Goal: Task Accomplishment & Management: Manage account settings

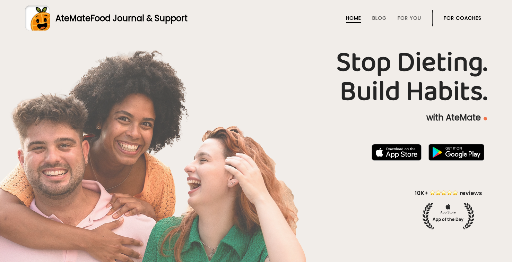
click at [472, 20] on link "For Coaches" at bounding box center [462, 18] width 38 height 6
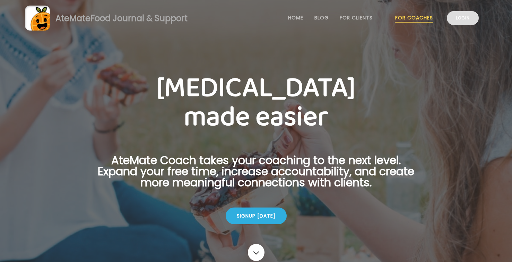
click at [472, 19] on link "Login" at bounding box center [462, 18] width 32 height 14
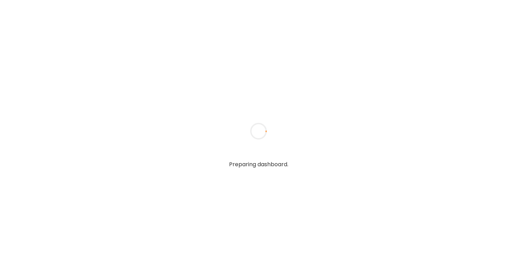
type input "**********"
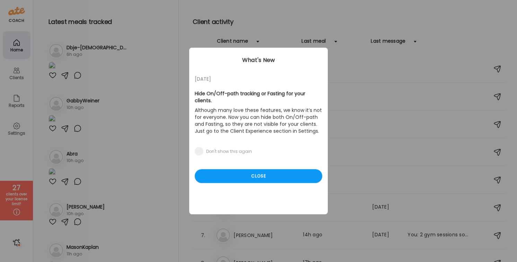
click at [234, 178] on div "[DATE] Hide On/Off-path tracking or Fasting for your clients. Although many lov…" at bounding box center [258, 131] width 139 height 166
click at [241, 173] on div "Close" at bounding box center [258, 176] width 127 height 14
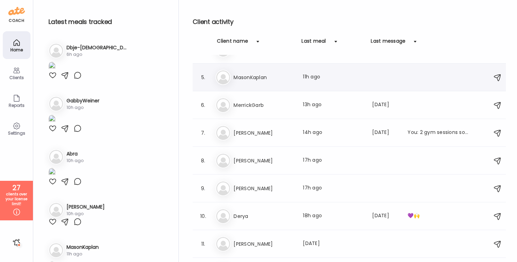
scroll to position [106, 0]
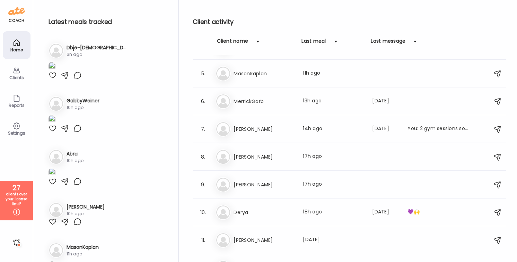
click at [262, 187] on h3 "[PERSON_NAME]" at bounding box center [263, 184] width 61 height 8
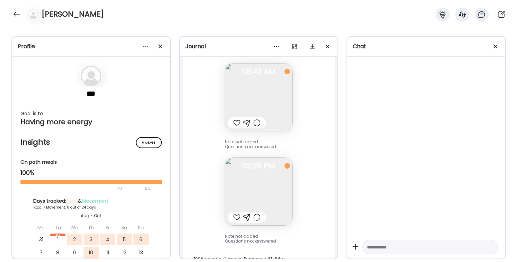
scroll to position [1663, 0]
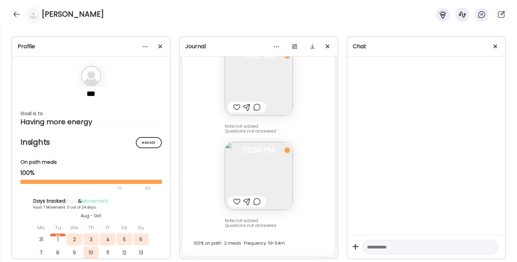
click at [262, 188] on img at bounding box center [259, 176] width 68 height 68
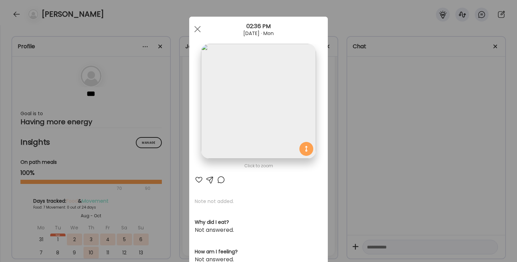
click at [385, 150] on div "Ate Coach Dashboard Wahoo! It’s official Take a moment to set up your Coach Pro…" at bounding box center [258, 131] width 517 height 262
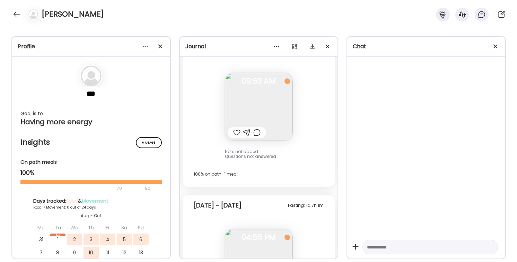
scroll to position [406, 0]
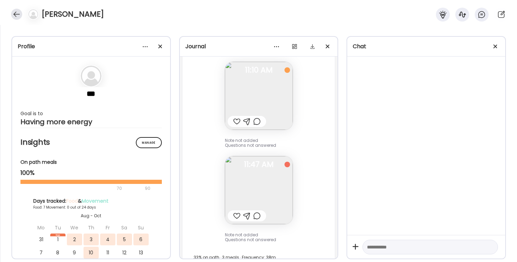
click at [19, 16] on div at bounding box center [16, 14] width 11 height 11
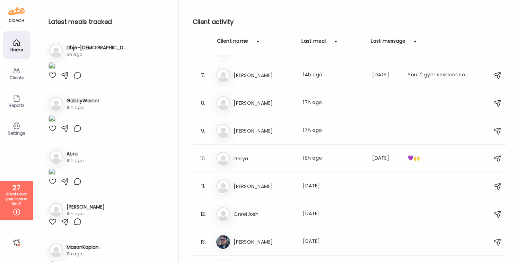
scroll to position [0, 0]
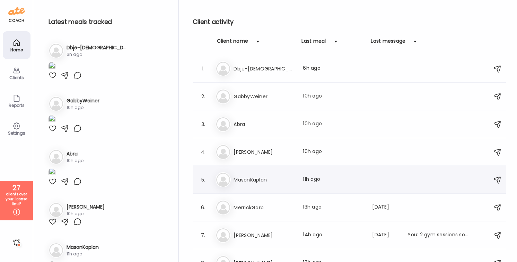
click at [273, 173] on div "Ma MasonKaplan Last meal: 11h ago" at bounding box center [349, 179] width 269 height 15
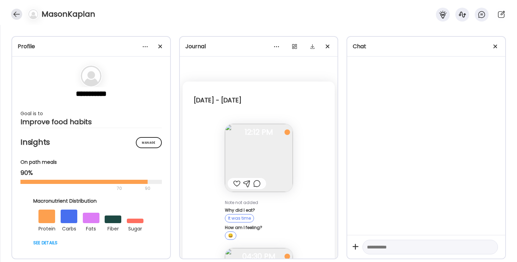
click at [14, 11] on div at bounding box center [16, 14] width 11 height 11
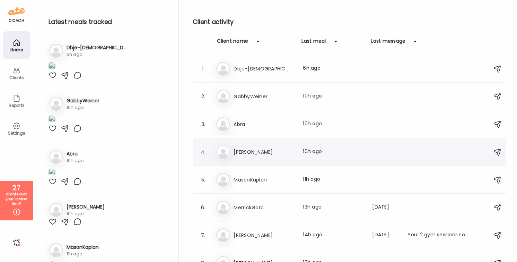
click at [282, 160] on div "4. [PERSON_NAME] Last meal: 10h ago" at bounding box center [349, 152] width 313 height 28
click at [272, 153] on h3 "[PERSON_NAME]" at bounding box center [263, 152] width 61 height 8
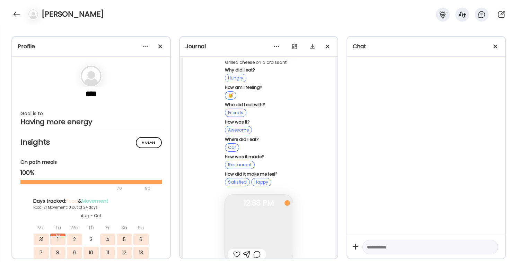
scroll to position [43724, 0]
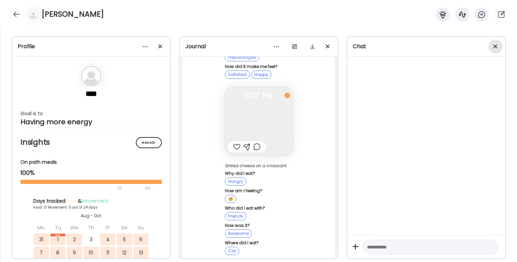
click at [497, 50] on div at bounding box center [495, 46] width 14 height 14
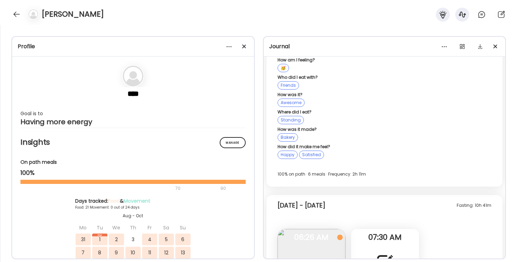
scroll to position [19485, 0]
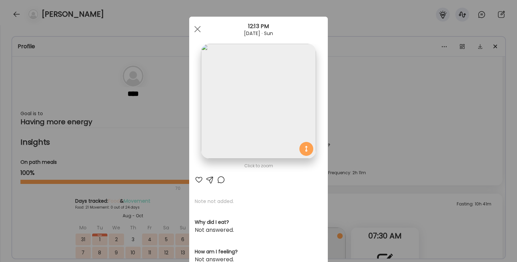
click at [442, 194] on div "Ate Coach Dashboard Wahoo! It’s official Take a moment to set up your Coach Pro…" at bounding box center [258, 131] width 517 height 262
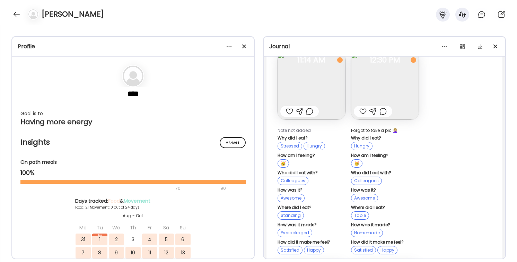
scroll to position [26471, 0]
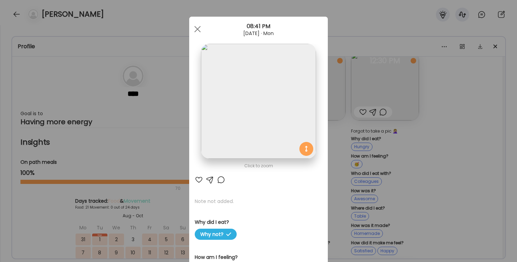
click at [416, 180] on div "Ate Coach Dashboard Wahoo! It’s official Take a moment to set up your Coach Pro…" at bounding box center [258, 131] width 517 height 262
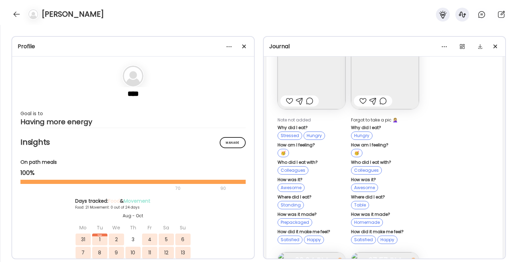
scroll to position [26528, 0]
